Goal: Obtain resource: Download file/media

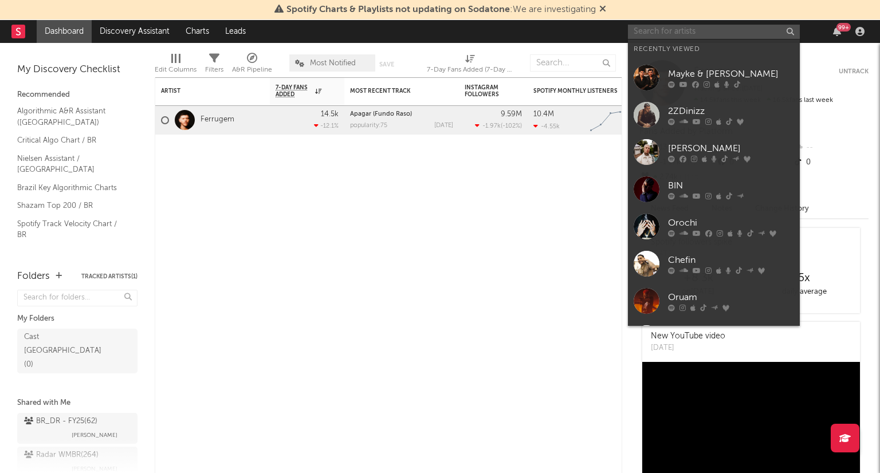
click at [734, 32] on input "text" at bounding box center [714, 32] width 172 height 14
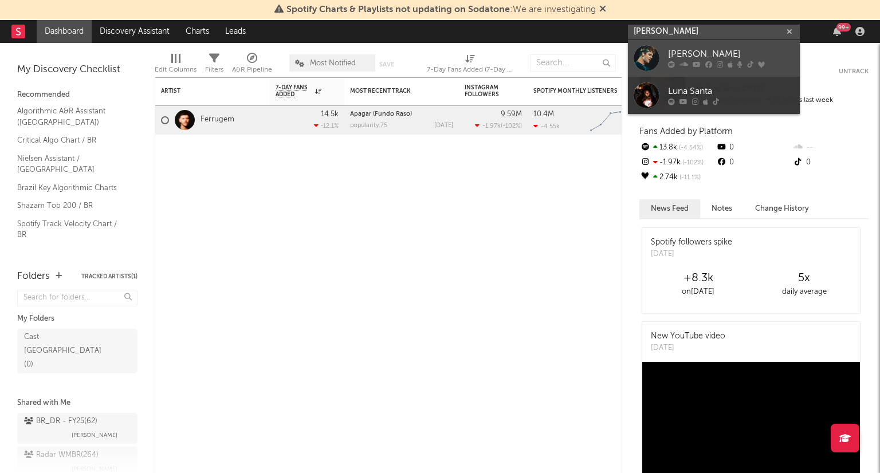
type input "[PERSON_NAME]"
click at [713, 61] on div at bounding box center [731, 64] width 126 height 7
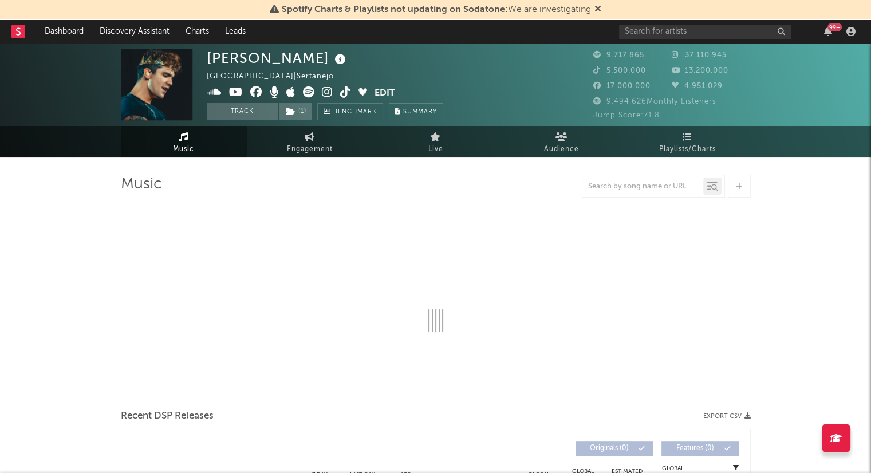
select select "6m"
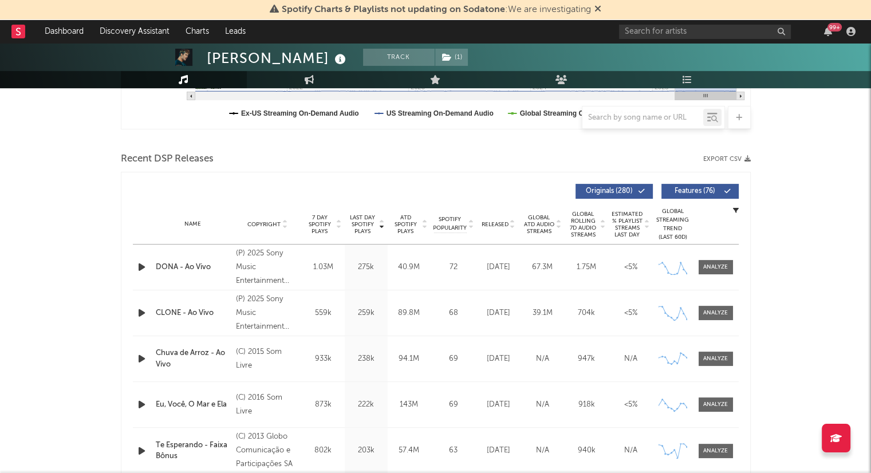
scroll to position [351, 0]
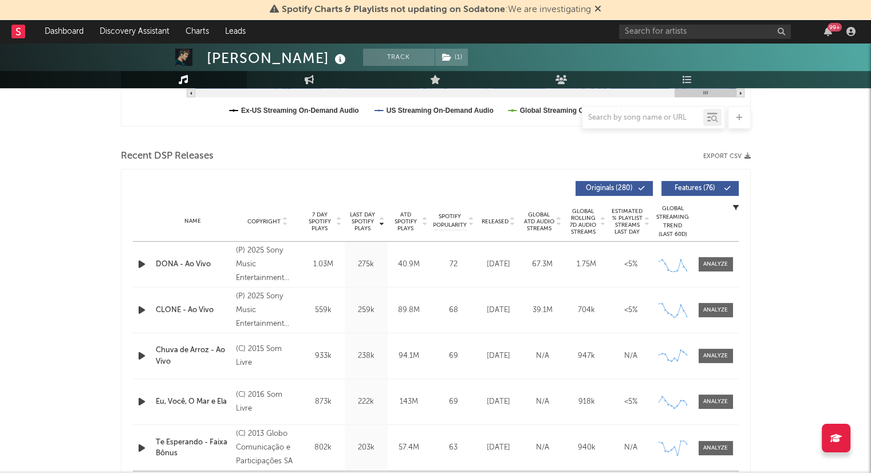
click at [729, 154] on button "Export CSV" at bounding box center [728, 156] width 48 height 7
click at [647, 28] on input "text" at bounding box center [705, 32] width 172 height 14
click at [712, 30] on input "[PERSON_NAME]" at bounding box center [705, 32] width 172 height 14
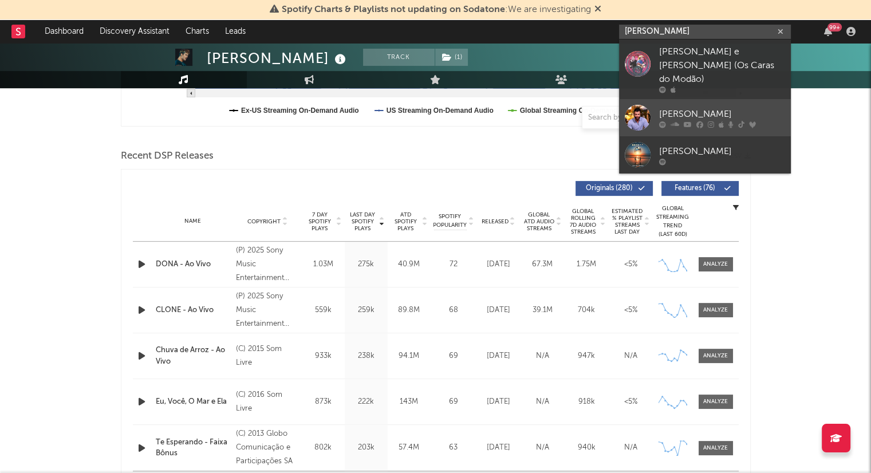
type input "[PERSON_NAME]"
click at [675, 107] on div "[PERSON_NAME]" at bounding box center [722, 114] width 126 height 14
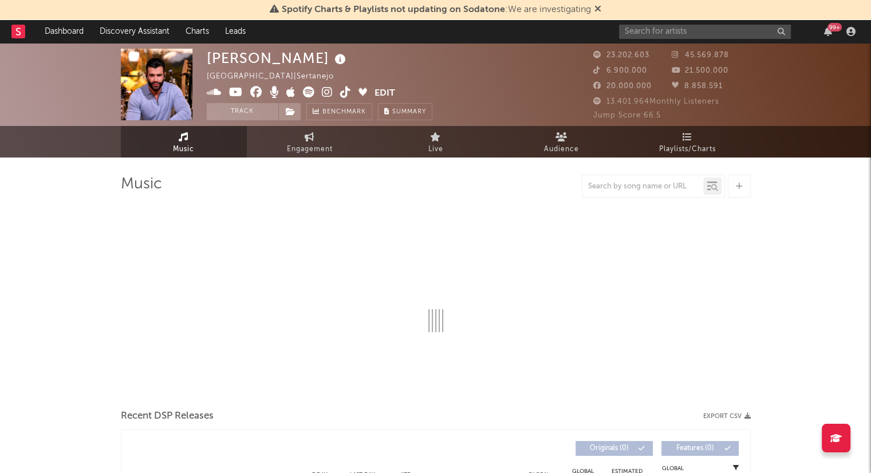
select select "6m"
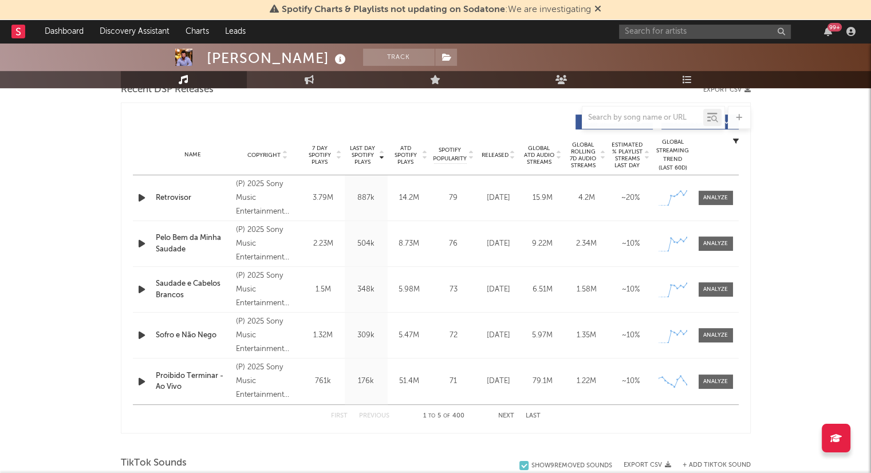
scroll to position [213, 0]
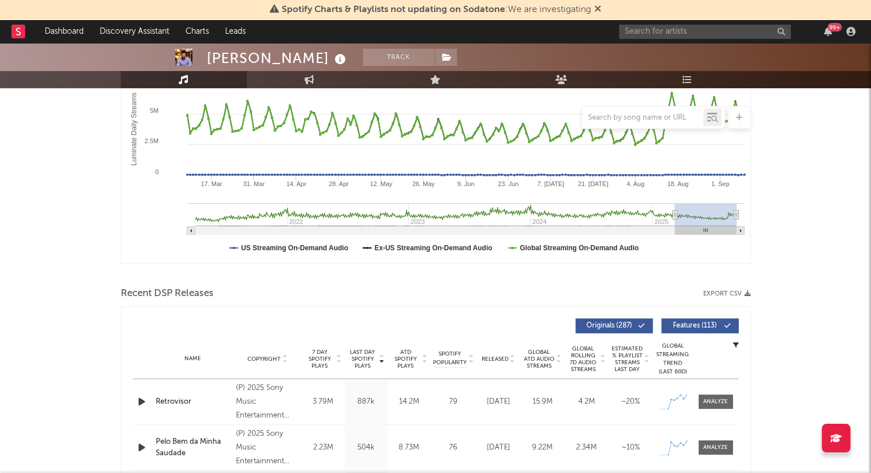
click at [708, 294] on button "Export CSV" at bounding box center [728, 293] width 48 height 7
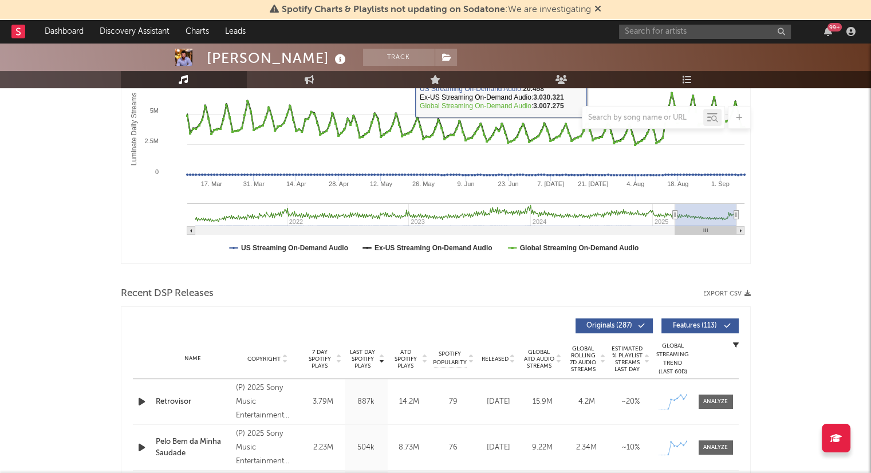
click at [586, 49] on div "[PERSON_NAME] Track [GEOGRAPHIC_DATA] | Sertanejo Edit Track Benchmark Summary …" at bounding box center [435, 15] width 871 height 83
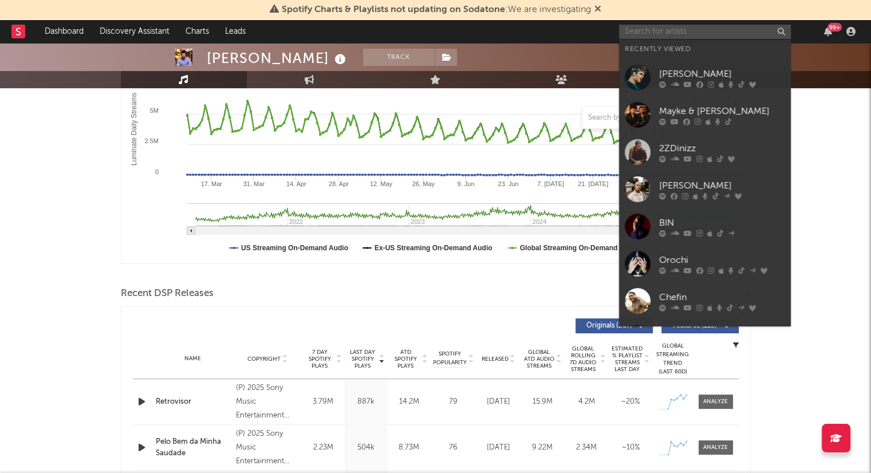
click at [701, 31] on input "text" at bounding box center [705, 32] width 172 height 14
